Goal: Task Accomplishment & Management: Use online tool/utility

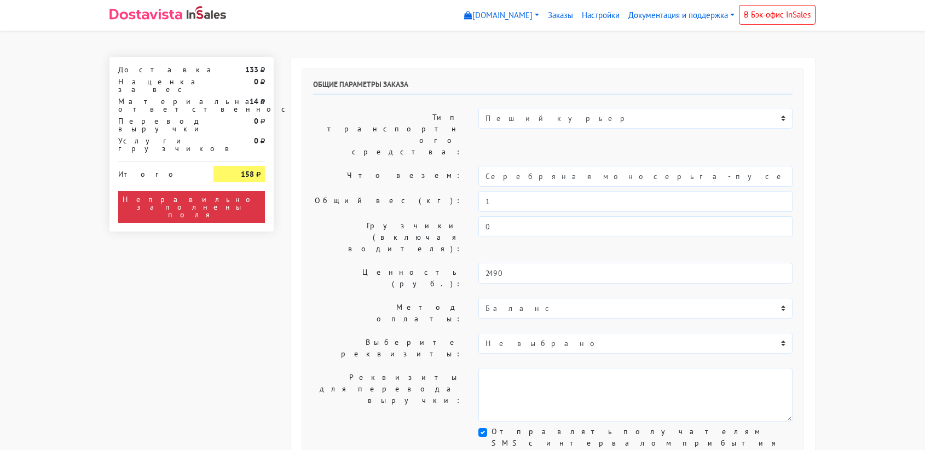
select select "11:00"
select select "21:00"
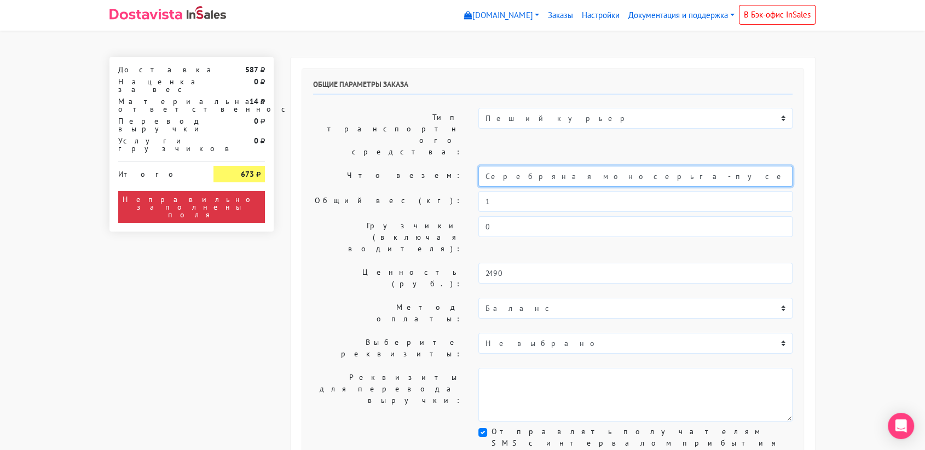
click at [534, 166] on input "Серебряная моносерьга-пусет «Лошадь»" at bounding box center [635, 176] width 314 height 21
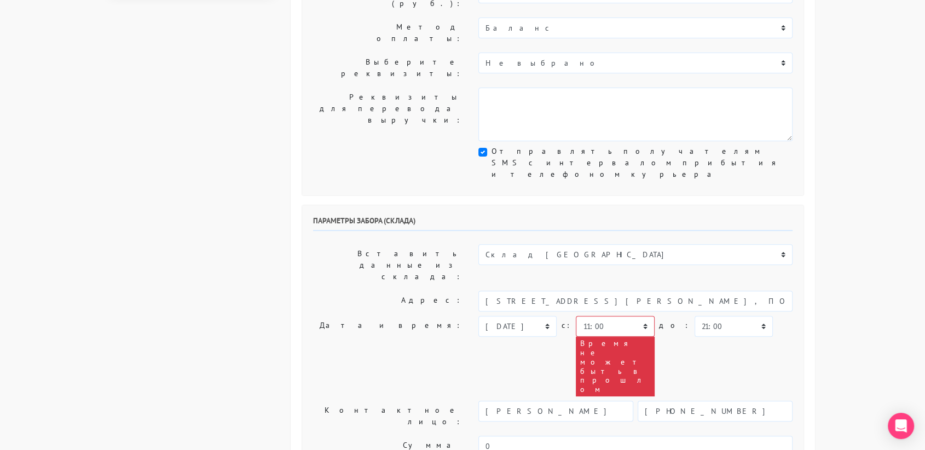
scroll to position [281, 0]
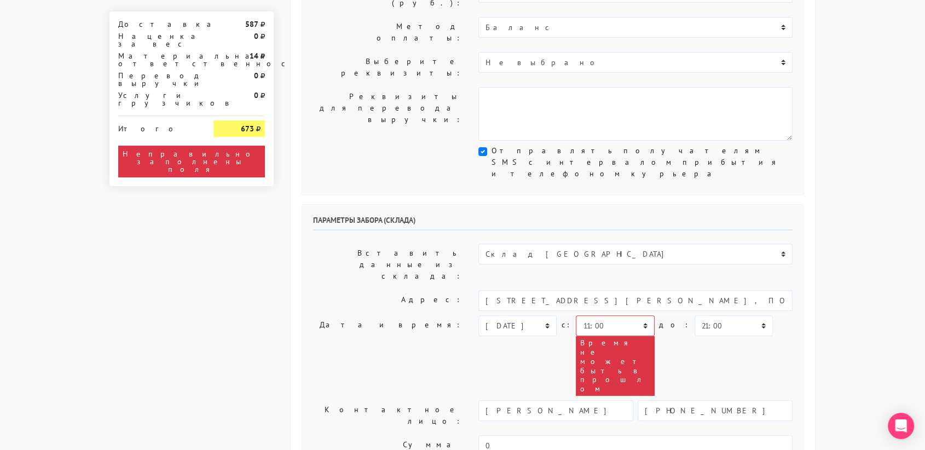
type input "украшение"
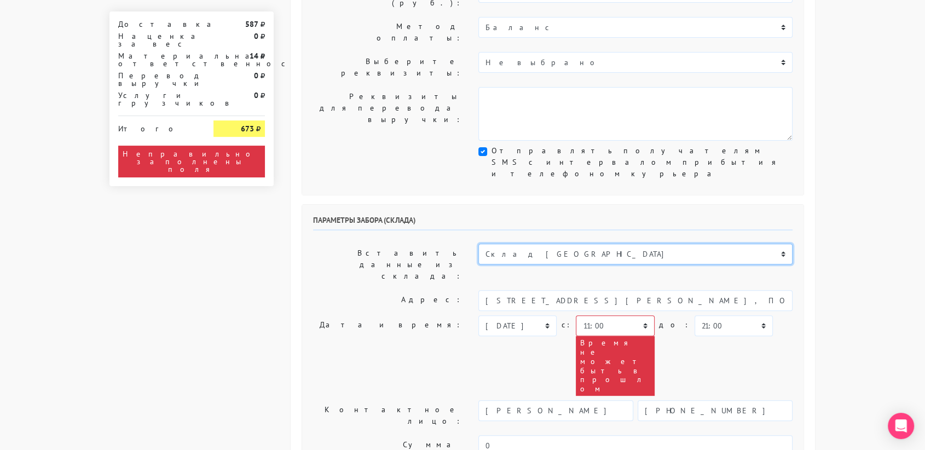
click at [561, 243] on select "Склад [GEOGRAPHIC_DATA] Склад [GEOGRAPHIC_DATA] [GEOGRAPHIC_DATA][PERSON_NAME] …" at bounding box center [635, 253] width 314 height 21
select select "1019"
click at [478, 243] on select "Склад [GEOGRAPHIC_DATA] Склад [GEOGRAPHIC_DATA] [GEOGRAPHIC_DATA][PERSON_NAME] …" at bounding box center [635, 253] width 314 height 21
type input "[STREET_ADDRESS][PERSON_NAME]"
type input "89251806702"
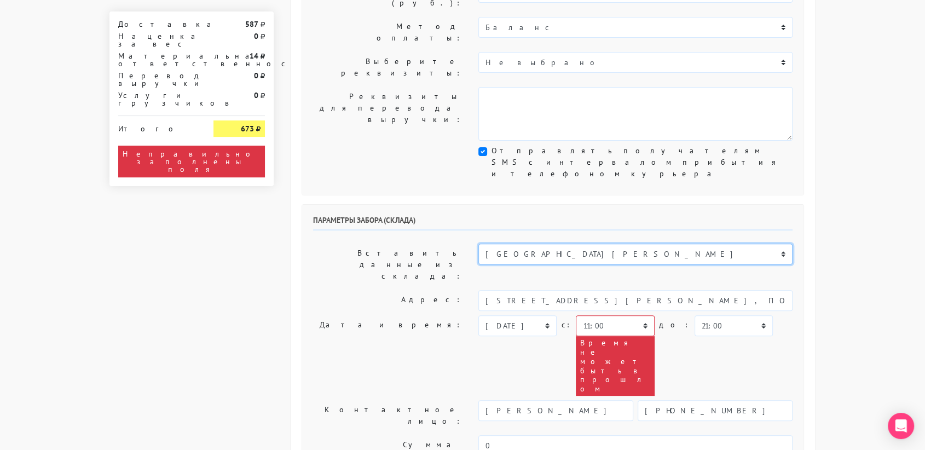
type textarea "Магазин серебряных украшений SBLESKOM (вход со стороны [GEOGRAPHIC_DATA])"
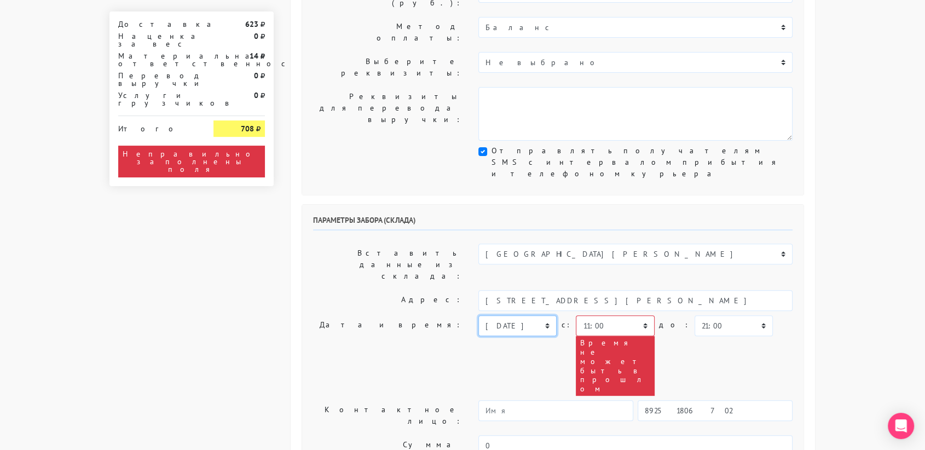
click at [543, 315] on select "[DATE] [DATE] [DATE] [DATE] [DATE] [DATE] [DATE] [DATE] [DATE]" at bounding box center [517, 325] width 78 height 21
select select "[DATE]"
click at [478, 315] on select "[DATE] [DATE] [DATE] [DATE] [DATE] [DATE] [DATE] [DATE] [DATE]" at bounding box center [517, 325] width 78 height 21
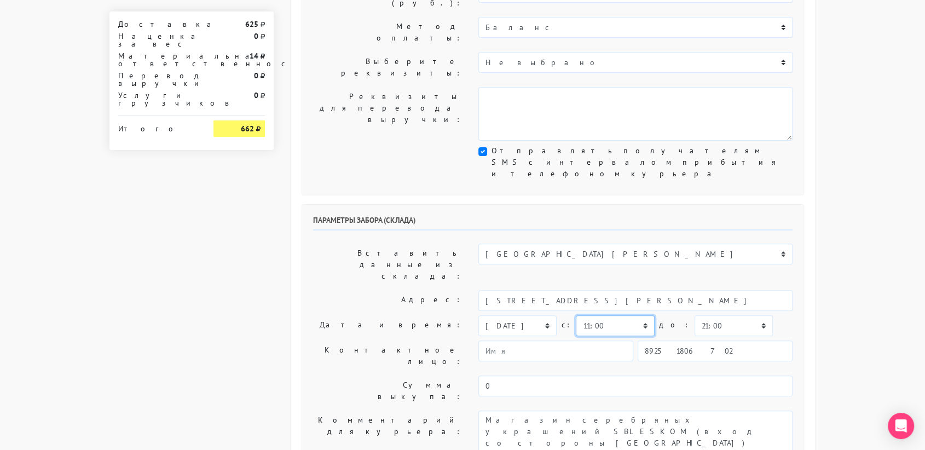
click at [639, 315] on select "00:00 00:30 01:00 01:30 02:00 02:30 03:00 03:30 04:00 04:30 05:00 05:30 06:00 0…" at bounding box center [615, 325] width 78 height 21
select select "10:30"
click at [576, 315] on select "00:00 00:30 01:00 01:30 02:00 02:30 03:00 03:30 04:00 04:30 05:00 05:30 06:00 0…" at bounding box center [615, 325] width 78 height 21
click at [713, 315] on select "00:00 00:30 01:00 01:30 02:00 02:30 03:00 03:30 04:00 04:30 05:00 05:30 06:00 0…" at bounding box center [733, 325] width 78 height 21
select select "11:00"
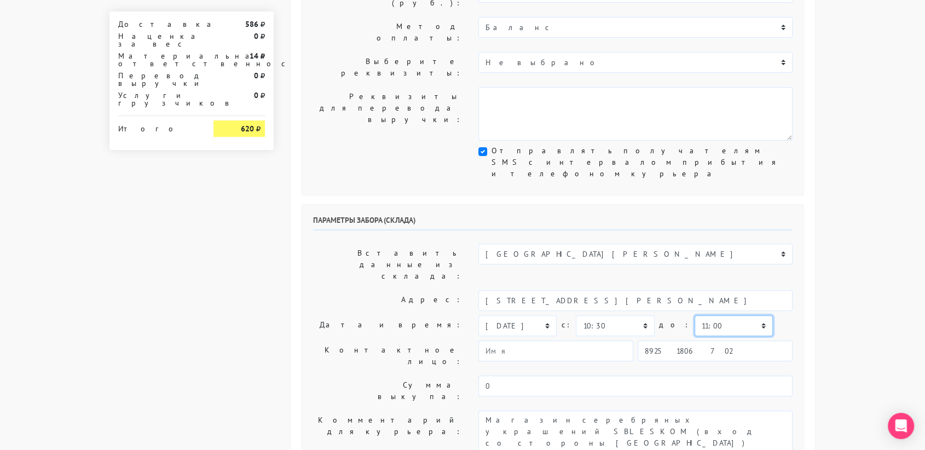
click at [694, 315] on select "00:00 00:30 01:00 01:30 02:00 02:30 03:00 03:30 04:00 04:30 05:00 05:30 06:00 0…" at bounding box center [733, 325] width 78 height 21
click at [739, 340] on input "89251806702" at bounding box center [714, 350] width 155 height 21
type input "9234448187"
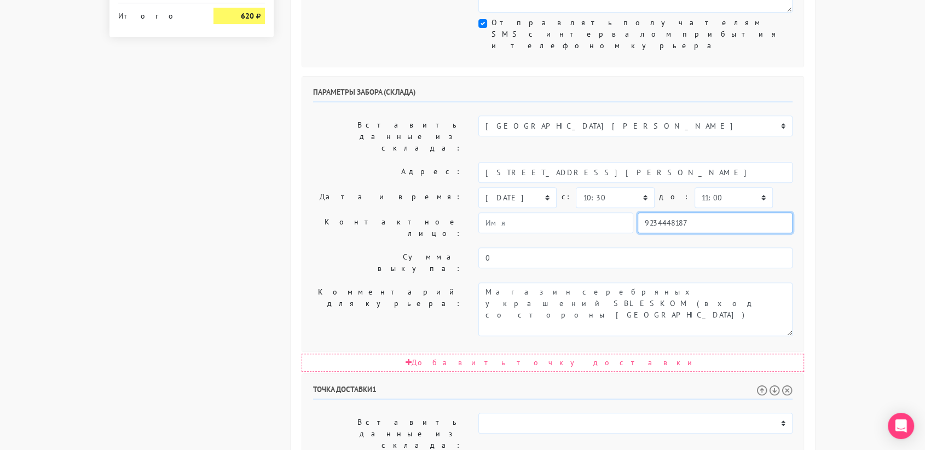
scroll to position [410, 0]
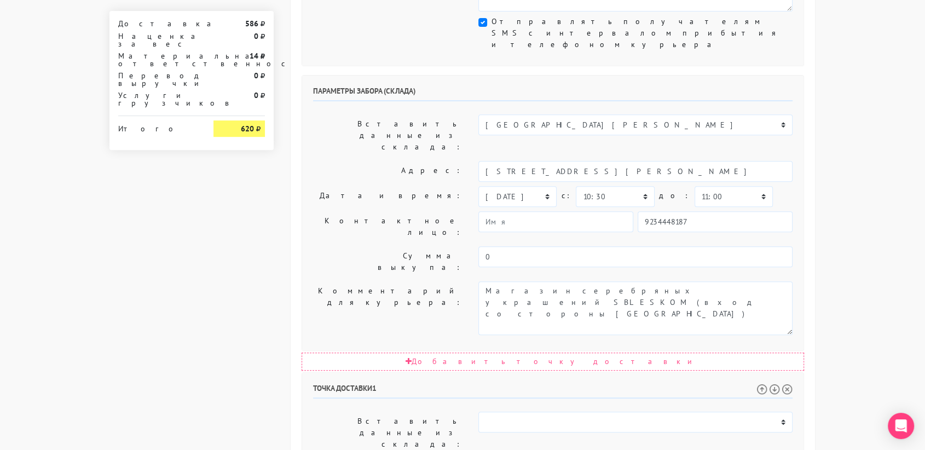
click at [880, 188] on body "[DOMAIN_NAME] [DOMAIN_NAME] Выйти Заказы Настройки 0" at bounding box center [462, 202] width 925 height 1225
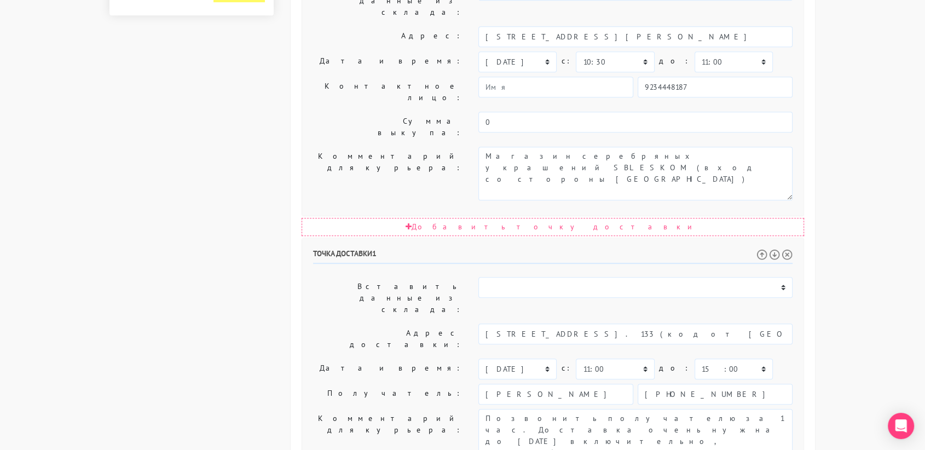
scroll to position [547, 0]
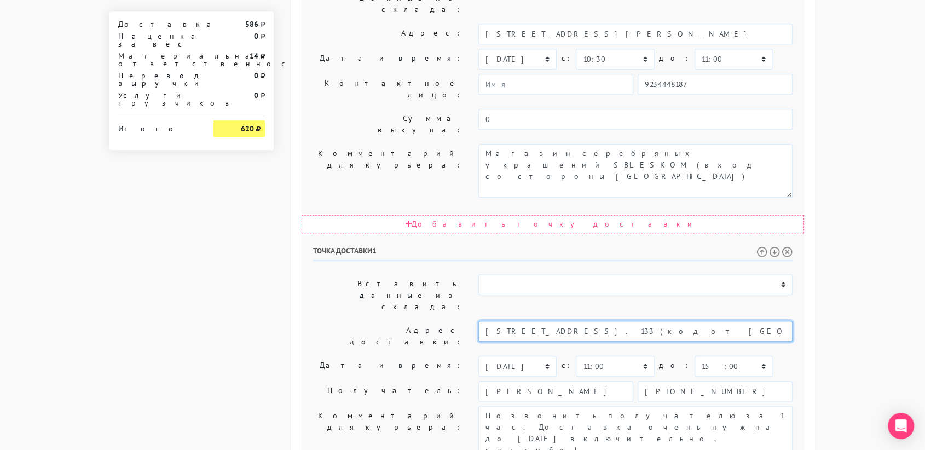
click at [749, 321] on input "[STREET_ADDRESS]. 133 (код от [GEOGRAPHIC_DATA] и подъезда 7534)" at bounding box center [635, 331] width 314 height 21
drag, startPoint x: 788, startPoint y: 162, endPoint x: 582, endPoint y: 175, distance: 206.7
click at [582, 235] on div "Точка доставки 1 Вставить данные из склада: Склад Москва Склад [GEOGRAPHIC_DATA…" at bounding box center [552, 424] width 501 height 379
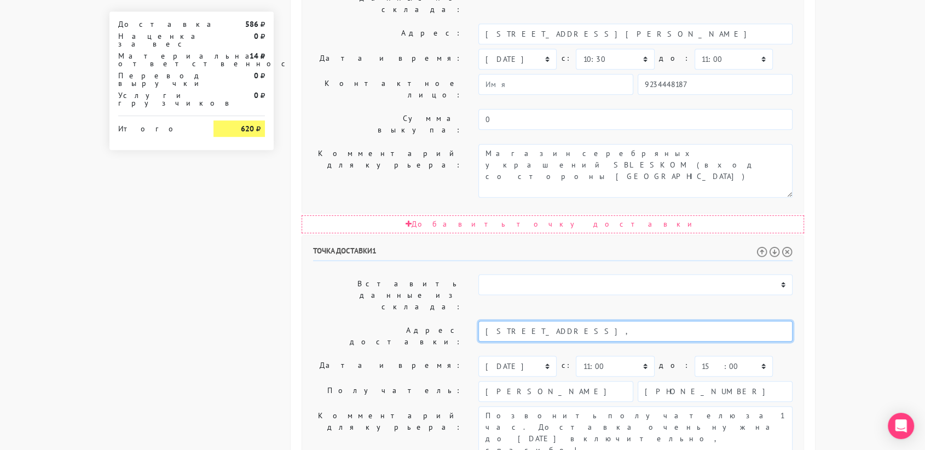
scroll to position [0, 0]
click at [582, 342] on li "[STREET_ADDRESS]" at bounding box center [636, 349] width 314 height 15
type input "[STREET_ADDRESS]"
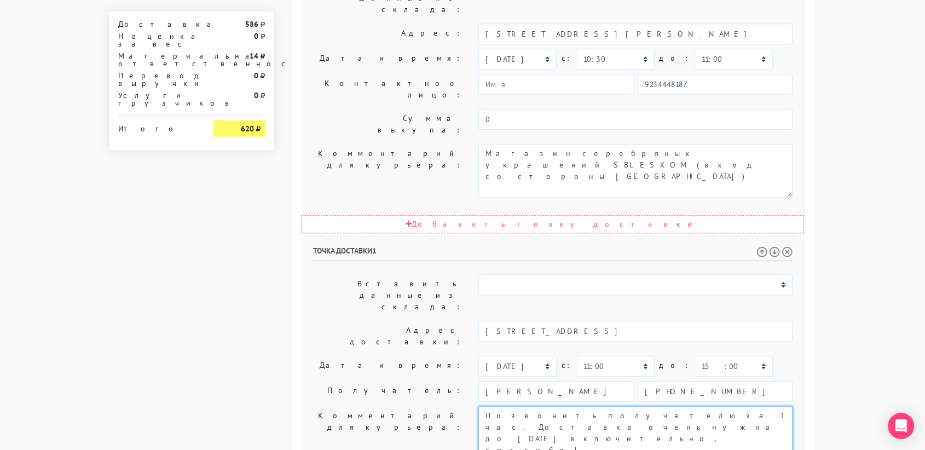
click at [558, 406] on textarea "Позвонить получателю за 1 час. Доставка очень нужна до [DATE] включительно, спа…" at bounding box center [635, 433] width 314 height 54
drag, startPoint x: 558, startPoint y: 252, endPoint x: 600, endPoint y: 228, distance: 49.0
click at [600, 406] on textarea "Позвонить получателю за 1 час. Доставка очень нужна до [DATE] включительно, спа…" at bounding box center [635, 433] width 314 height 54
paste textarea "1 подъезд, 20 этаж, кв. 133 (код от [GEOGRAPHIC_DATA] и подъезда 7534)"
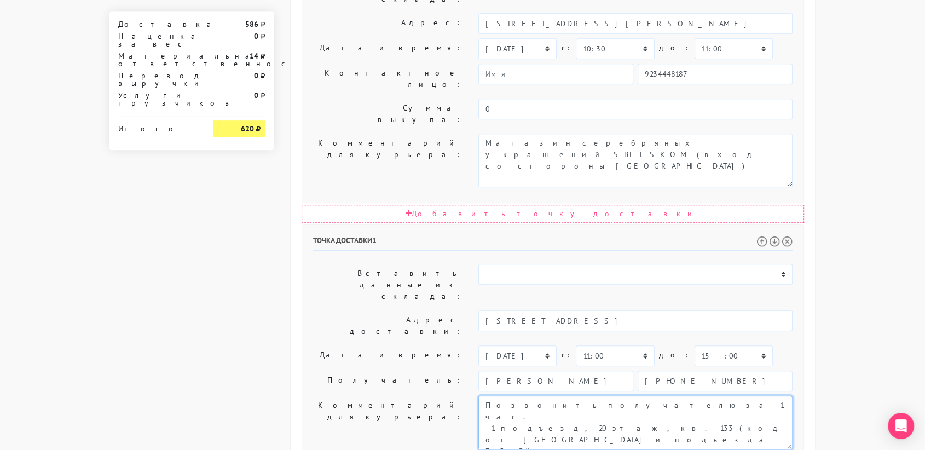
type textarea "Позвонить получателю за 1 час. 1 подъезд, 20 этаж, кв. 133 (код от [GEOGRAPHIC_…"
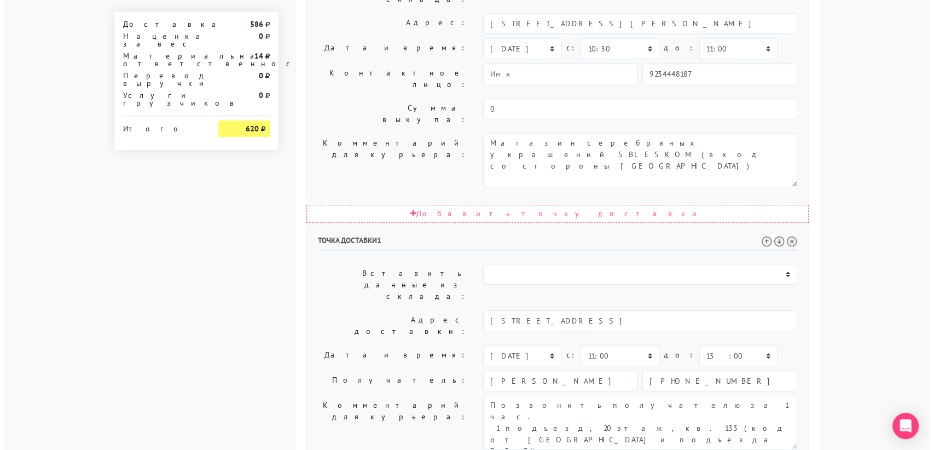
scroll to position [0, 0]
